Goal: Task Accomplishment & Management: Use online tool/utility

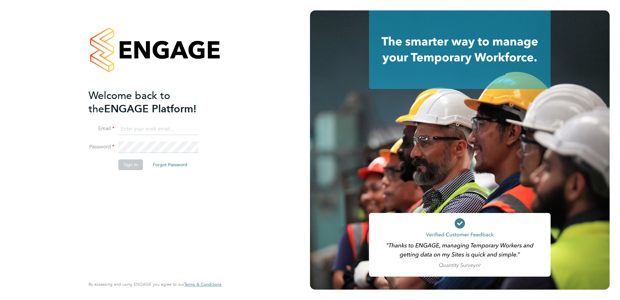
type input "[PERSON_NAME][EMAIL_ADDRESS][DOMAIN_NAME]"
click at [129, 164] on button "Sign In" at bounding box center [130, 164] width 25 height 10
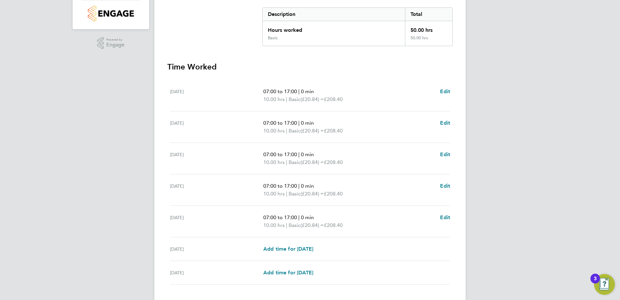
scroll to position [174, 0]
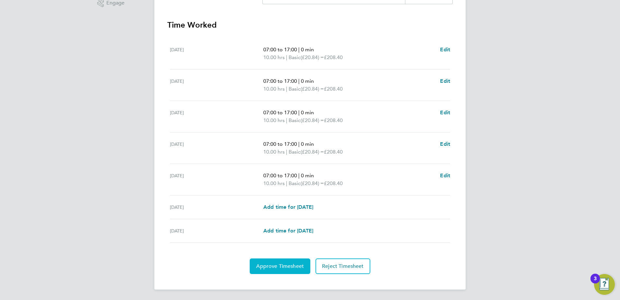
click at [286, 264] on span "Approve Timesheet" at bounding box center [280, 266] width 48 height 6
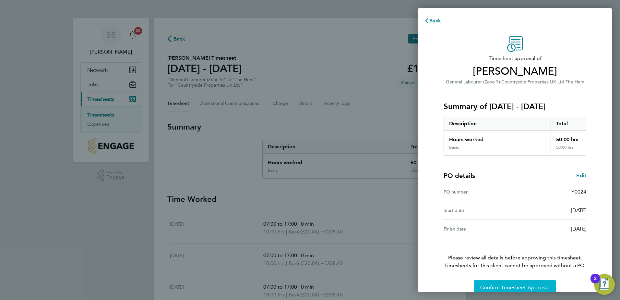
click at [492, 287] on span "Confirm Timesheet Approval" at bounding box center [514, 287] width 69 height 6
